Goal: Complete application form

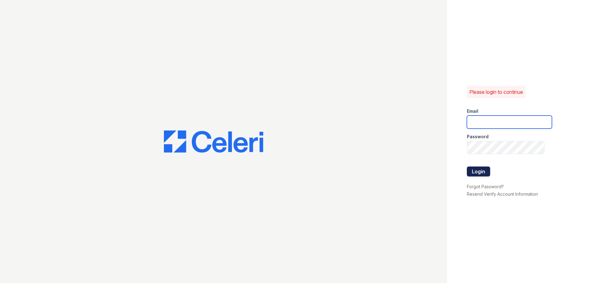
type input "[EMAIL_ADDRESS][DOMAIN_NAME]"
click at [480, 176] on button "Login" at bounding box center [478, 171] width 23 height 10
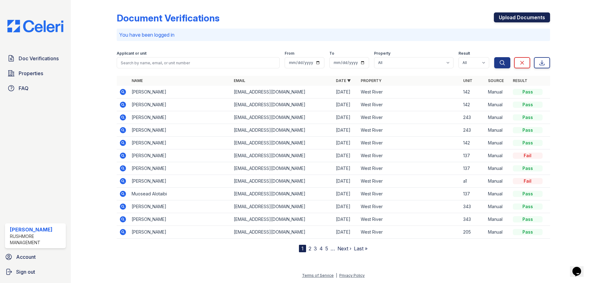
drag, startPoint x: 536, startPoint y: 26, endPoint x: 530, endPoint y: 16, distance: 11.8
click at [536, 26] on div "Upload Documents" at bounding box center [522, 20] width 56 height 16
drag, startPoint x: 530, startPoint y: 16, endPoint x: 494, endPoint y: 13, distance: 36.8
click at [530, 16] on link "Upload Documents" at bounding box center [522, 17] width 56 height 10
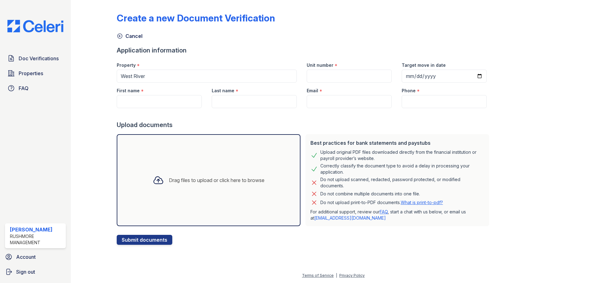
click at [198, 185] on div "Drag files to upload or click here to browse" at bounding box center [209, 180] width 122 height 21
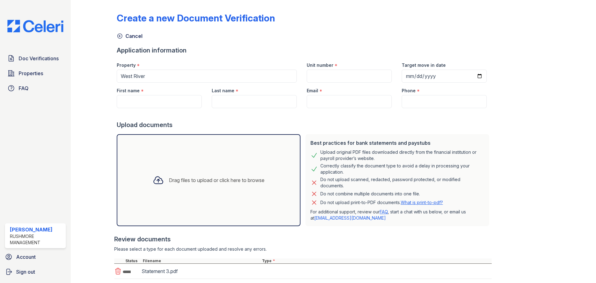
scroll to position [123, 0]
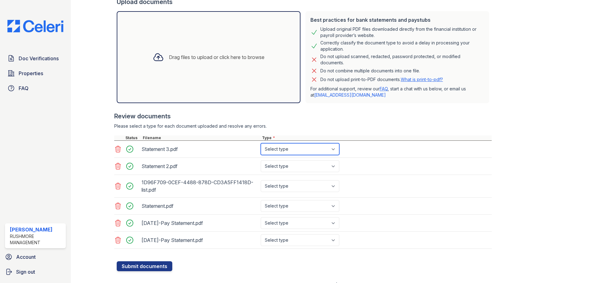
click at [272, 152] on select "Select type Paystub Bank Statement Offer Letter Tax Documents Benefit Award Let…" at bounding box center [300, 149] width 79 height 12
select select "bank_statement"
click at [261, 143] on select "Select type Paystub Bank Statement Offer Letter Tax Documents Benefit Award Let…" at bounding box center [300, 149] width 79 height 12
click at [278, 164] on select "Select type Paystub Bank Statement Offer Letter Tax Documents Benefit Award Let…" at bounding box center [300, 166] width 79 height 12
click at [261, 160] on select "Select type Paystub Bank Statement Offer Letter Tax Documents Benefit Award Let…" at bounding box center [300, 166] width 79 height 12
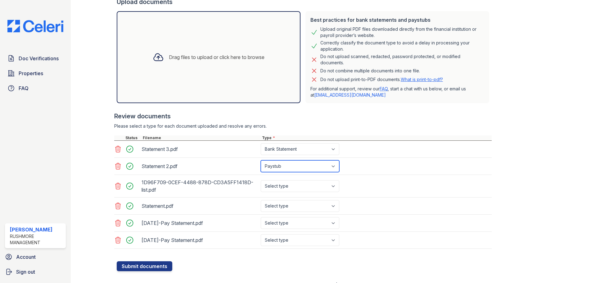
drag, startPoint x: 287, startPoint y: 166, endPoint x: 288, endPoint y: 170, distance: 4.0
click at [287, 166] on select "Select type Paystub Bank Statement Offer Letter Tax Documents Benefit Award Let…" at bounding box center [300, 166] width 79 height 12
select select "bank_statement"
click at [261, 160] on select "Select type Paystub Bank Statement Offer Letter Tax Documents Benefit Award Let…" at bounding box center [300, 166] width 79 height 12
drag, startPoint x: 282, startPoint y: 182, endPoint x: 280, endPoint y: 191, distance: 8.8
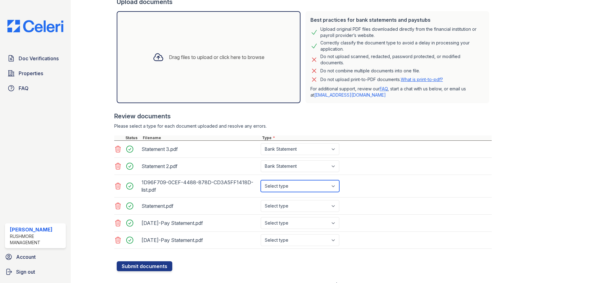
click at [282, 182] on select "Select type Paystub Bank Statement Offer Letter Tax Documents Benefit Award Let…" at bounding box center [300, 186] width 79 height 12
select select "bank_statement"
click at [261, 180] on select "Select type Paystub Bank Statement Offer Letter Tax Documents Benefit Award Let…" at bounding box center [300, 186] width 79 height 12
click at [284, 206] on select "Select type Paystub Bank Statement Offer Letter Tax Documents Benefit Award Let…" at bounding box center [300, 206] width 79 height 12
select select "bank_statement"
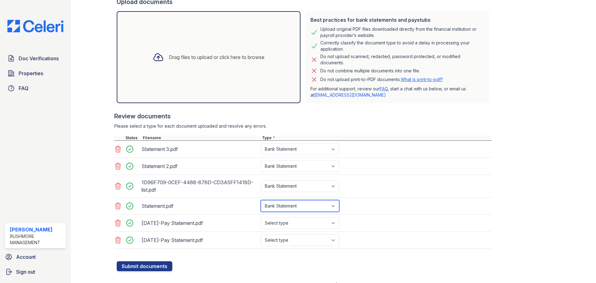
click at [261, 200] on select "Select type Paystub Bank Statement Offer Letter Tax Documents Benefit Award Let…" at bounding box center [300, 206] width 79 height 12
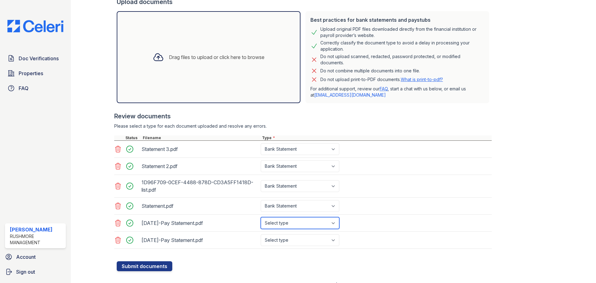
click at [281, 226] on select "Select type Paystub Bank Statement Offer Letter Tax Documents Benefit Award Let…" at bounding box center [300, 223] width 79 height 12
select select "paystub"
click at [261, 217] on select "Select type Paystub Bank Statement Offer Letter Tax Documents Benefit Award Let…" at bounding box center [300, 223] width 79 height 12
click at [285, 248] on div "Aug 22-Pay Statement.pdf Select type Paystub Bank Statement Offer Letter Tax Do…" at bounding box center [303, 240] width 378 height 17
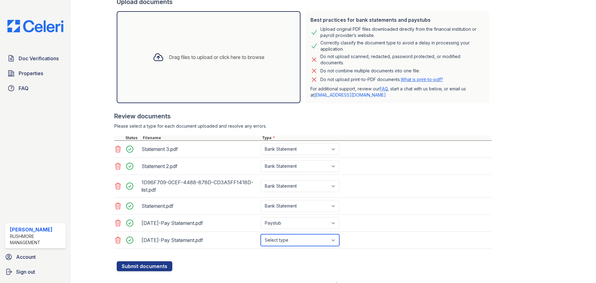
click at [289, 240] on select "Select type Paystub Bank Statement Offer Letter Tax Documents Benefit Award Let…" at bounding box center [300, 240] width 79 height 12
select select "paystub"
click at [261, 234] on select "Select type Paystub Bank Statement Offer Letter Tax Documents Benefit Award Let…" at bounding box center [300, 240] width 79 height 12
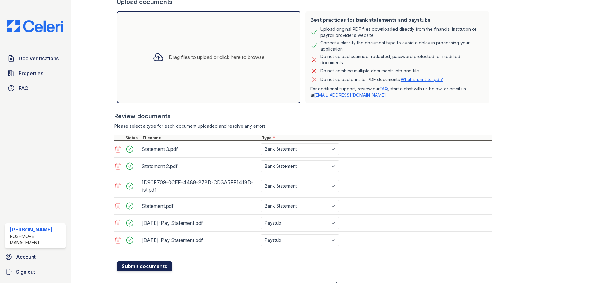
click at [147, 263] on button "Submit documents" at bounding box center [145, 266] width 56 height 10
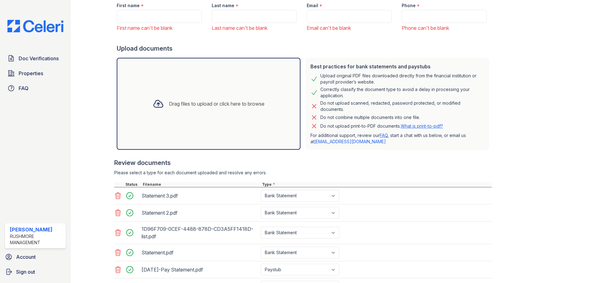
scroll to position [0, 0]
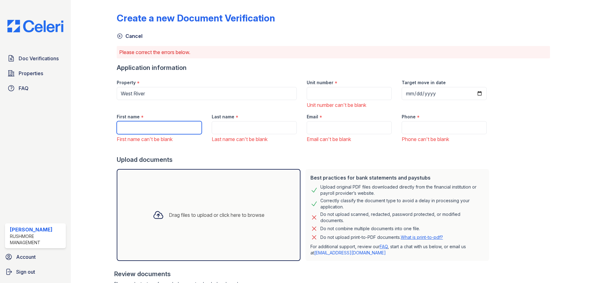
click at [170, 122] on input "First name" at bounding box center [159, 127] width 85 height 13
type input "Aloni"
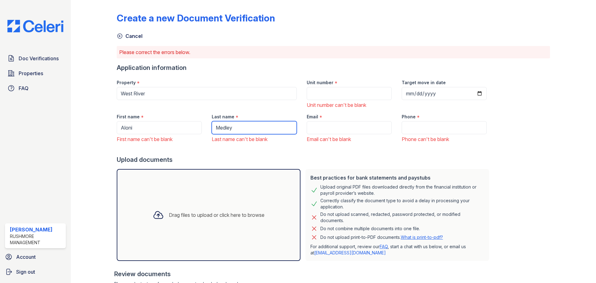
type input "Medley"
click at [322, 91] on input "Unit number" at bounding box center [349, 93] width 85 height 13
type input "4"
type input "142"
click at [359, 124] on input "Email" at bounding box center [349, 127] width 85 height 13
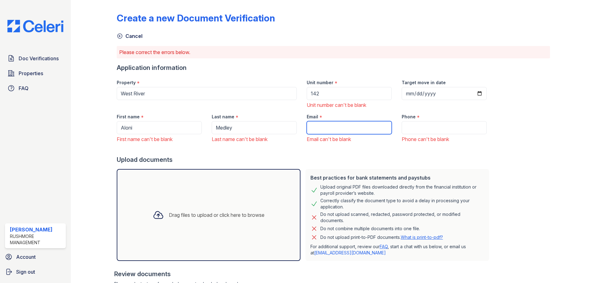
click at [346, 131] on input "Email" at bounding box center [349, 127] width 85 height 13
paste input "Medleyaloni@gmail.com"
type input "Medleyaloni@gmail.com"
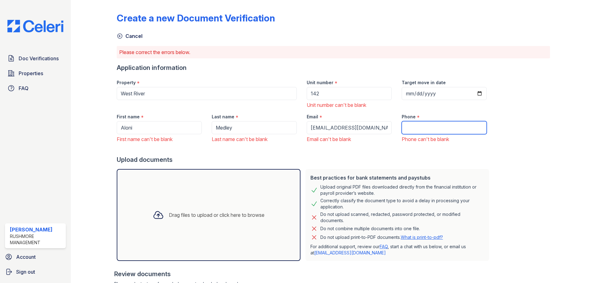
click at [421, 128] on input "Phone" at bounding box center [444, 127] width 85 height 13
click at [427, 130] on input "Phone" at bounding box center [444, 127] width 85 height 13
paste input "(480) 453-8672"
type input "(480) 453-8672"
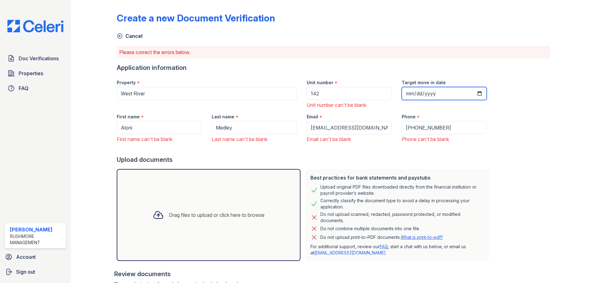
drag, startPoint x: 403, startPoint y: 93, endPoint x: 419, endPoint y: 108, distance: 21.3
click at [403, 93] on input "Target move in date" at bounding box center [444, 93] width 85 height 13
type input "2025-09-15"
click at [515, 139] on div "Create a new Document Verification Cancel Please correct the errors below. Appl…" at bounding box center [334, 215] width 434 height 426
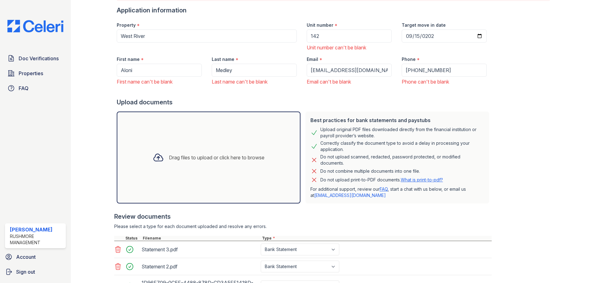
scroll to position [167, 0]
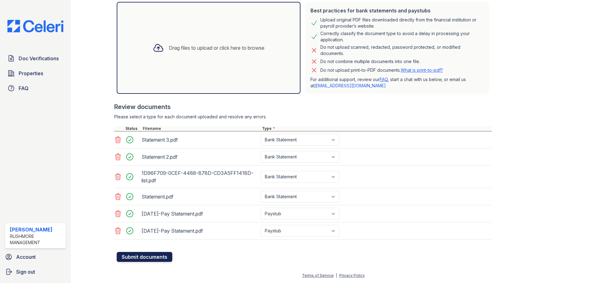
click at [143, 261] on button "Submit documents" at bounding box center [145, 257] width 56 height 10
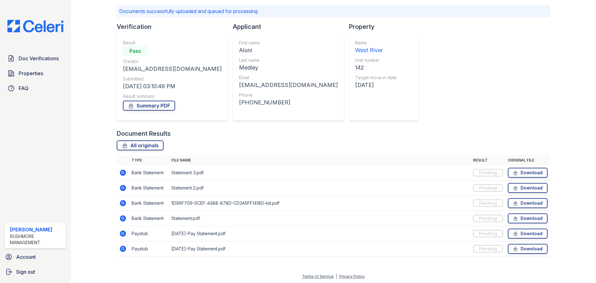
scroll to position [42, 0]
